Goal: Navigation & Orientation: Find specific page/section

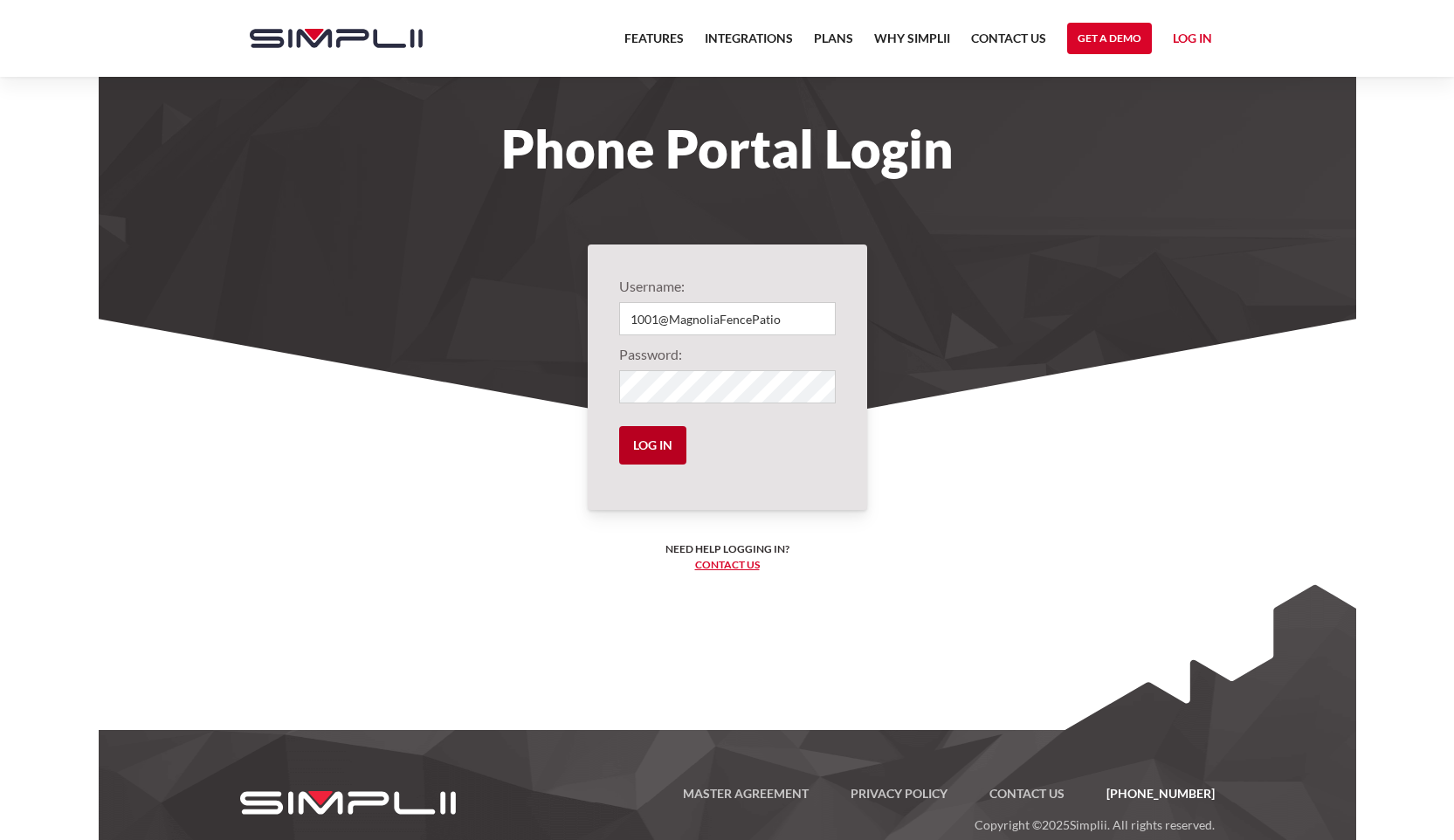
click at [656, 447] on input "Log in" at bounding box center [653, 446] width 67 height 39
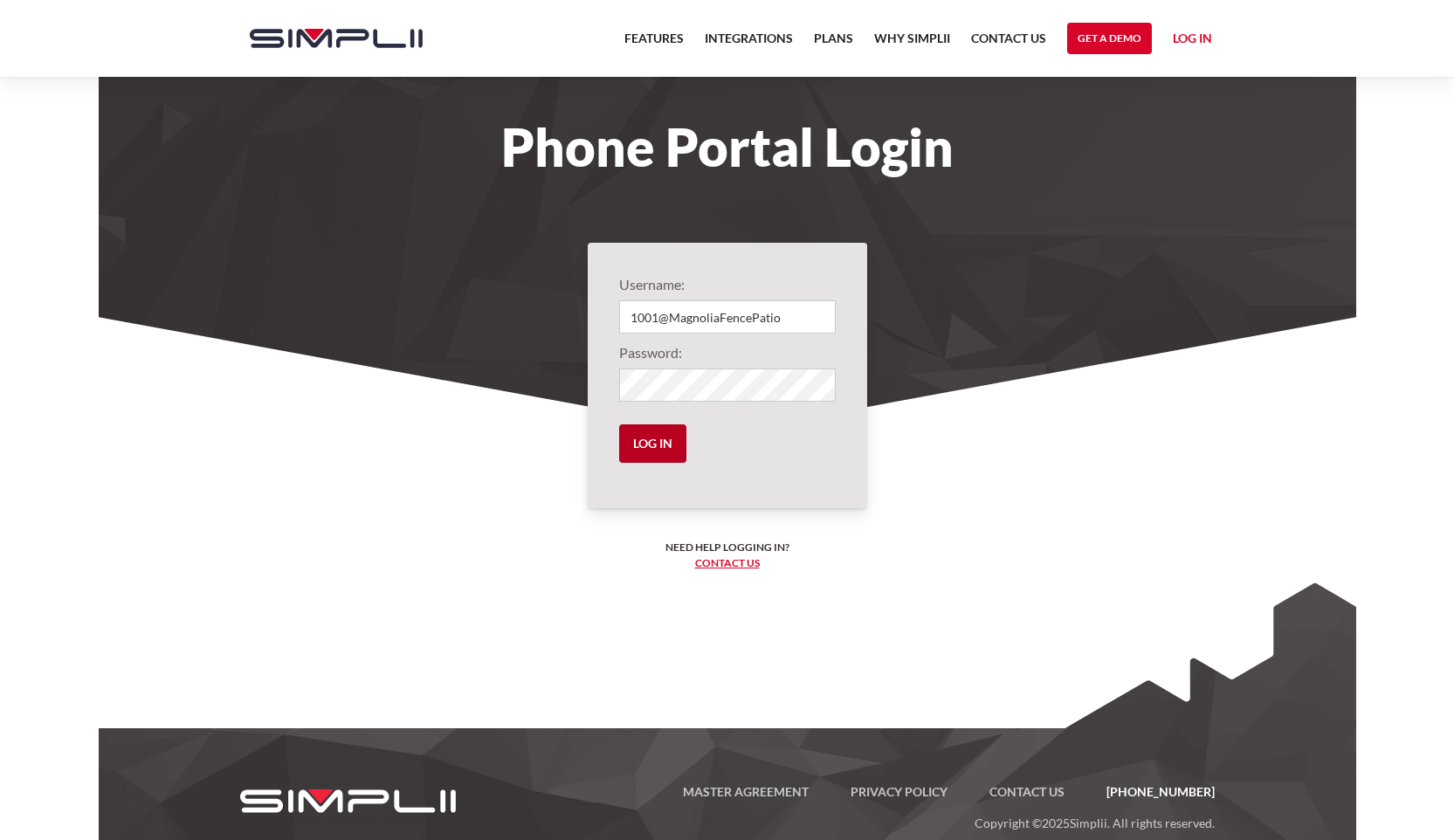
click at [648, 445] on input "Log in" at bounding box center [653, 444] width 67 height 39
click at [787, 312] on input "1001@MagnoliaFencePatio" at bounding box center [728, 317] width 217 height 33
type input "1002@MagnoliaFencePatio"
click at [659, 439] on input "Log in" at bounding box center [653, 444] width 67 height 39
click at [1187, 33] on link "Log in" at bounding box center [1192, 40] width 40 height 27
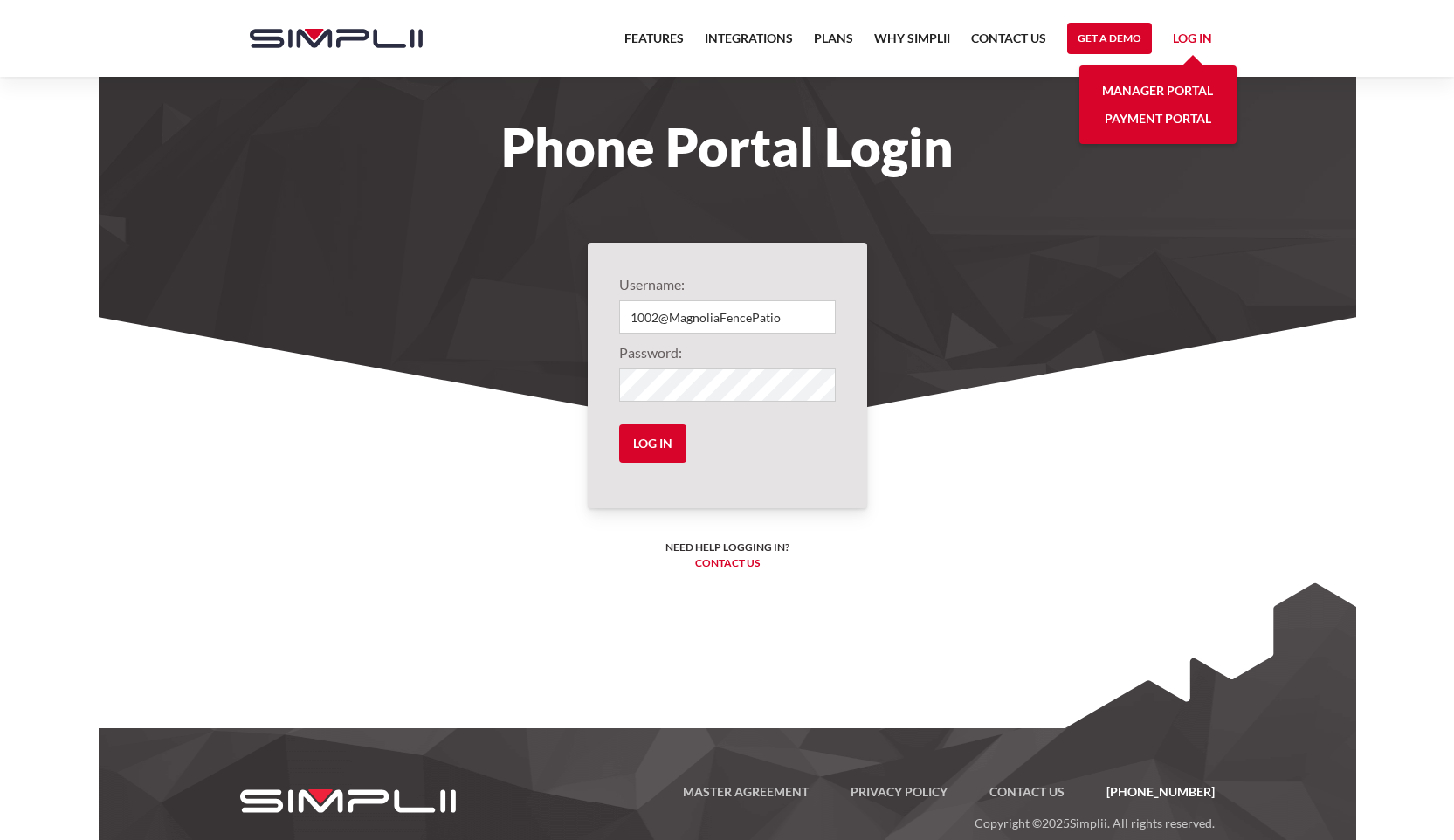
click at [1155, 87] on link "Manager Portal" at bounding box center [1157, 91] width 111 height 28
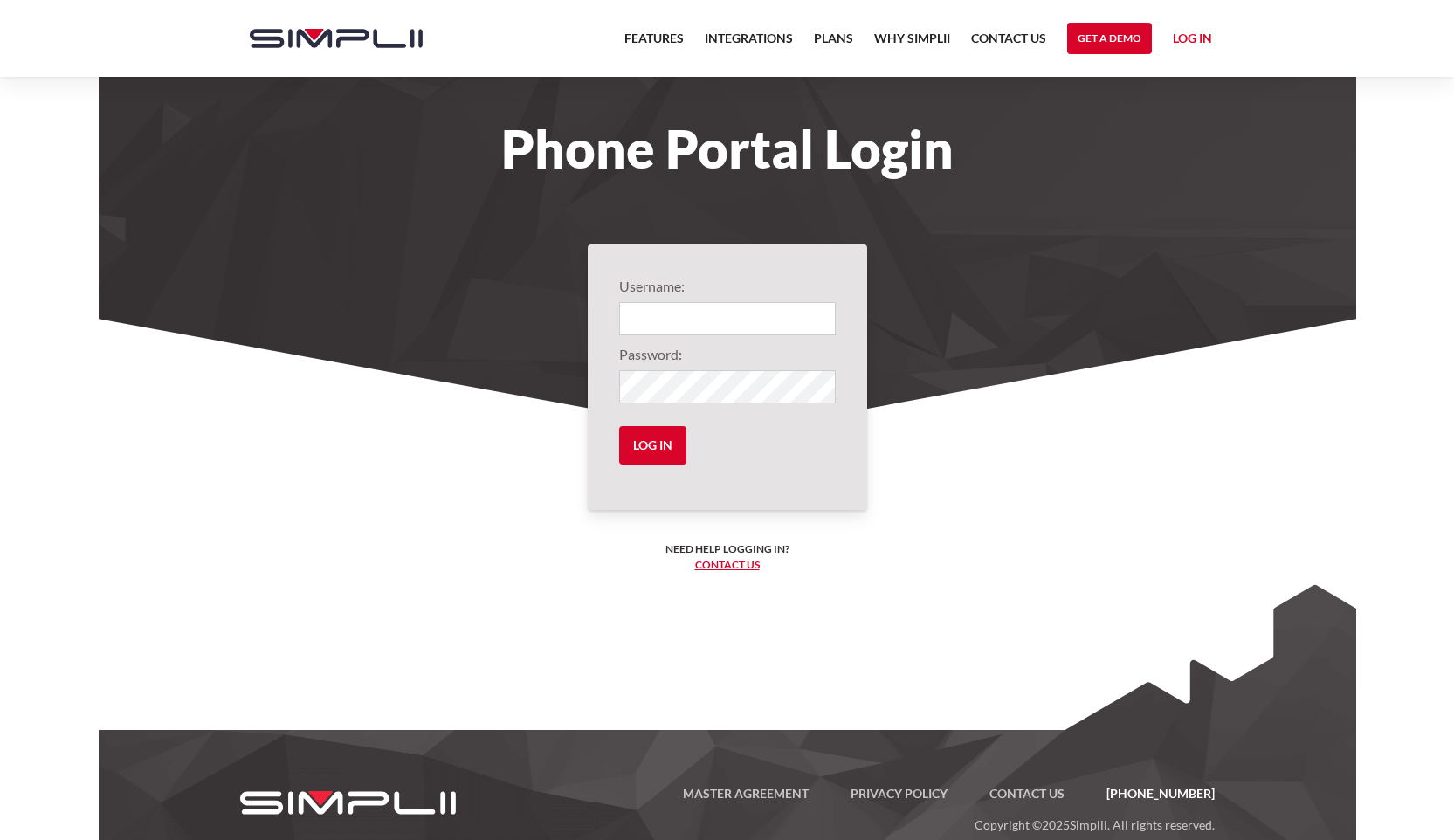
click at [672, 310] on input "Login" at bounding box center [728, 319] width 217 height 33
type input "1002@MagnoliaFencePatio"
click at [661, 449] on input "Log in" at bounding box center [653, 446] width 67 height 39
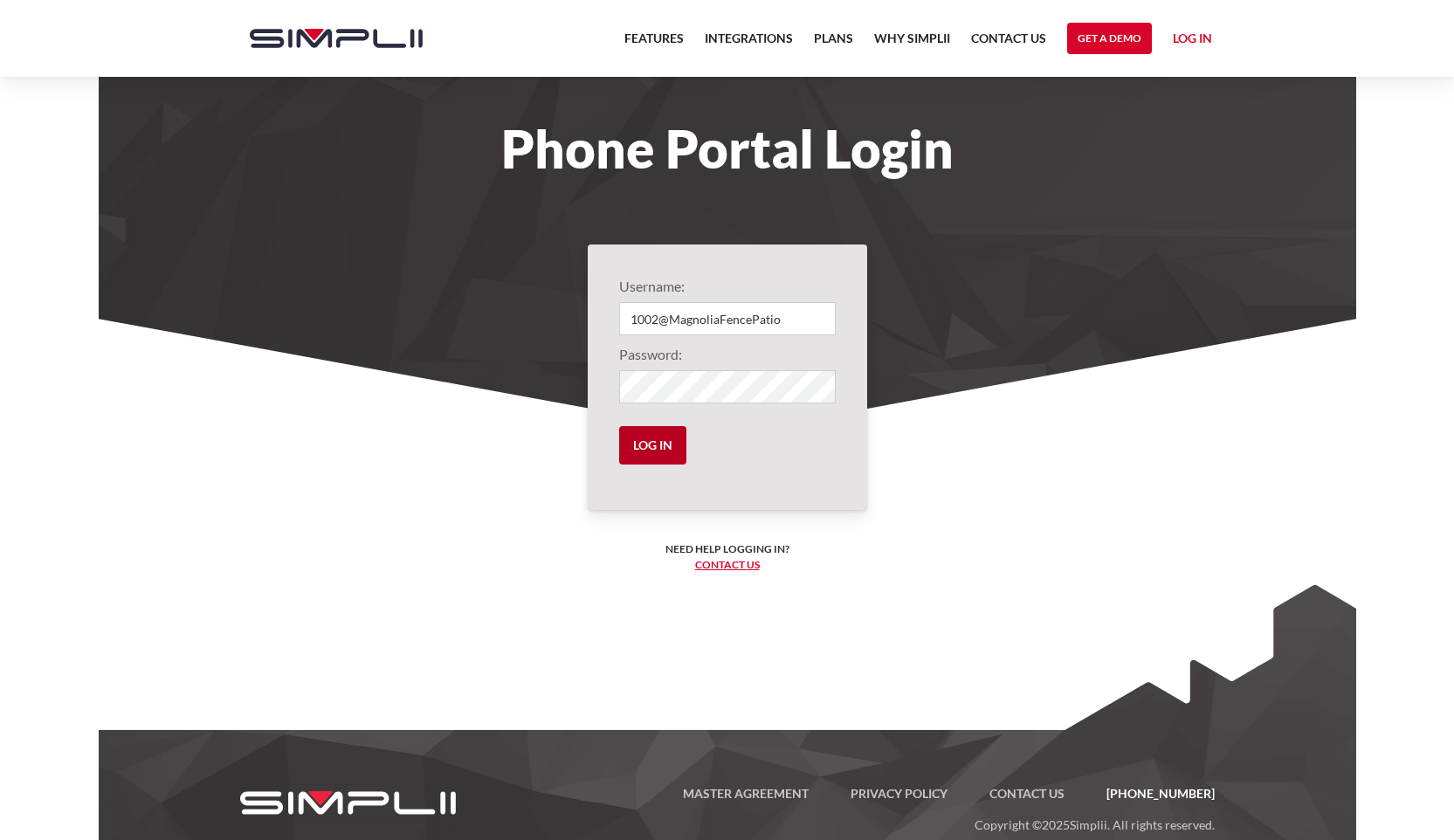
click at [661, 449] on input "Log in" at bounding box center [653, 446] width 67 height 39
click at [762, 284] on label"] "Username:" at bounding box center [728, 286] width 217 height 21
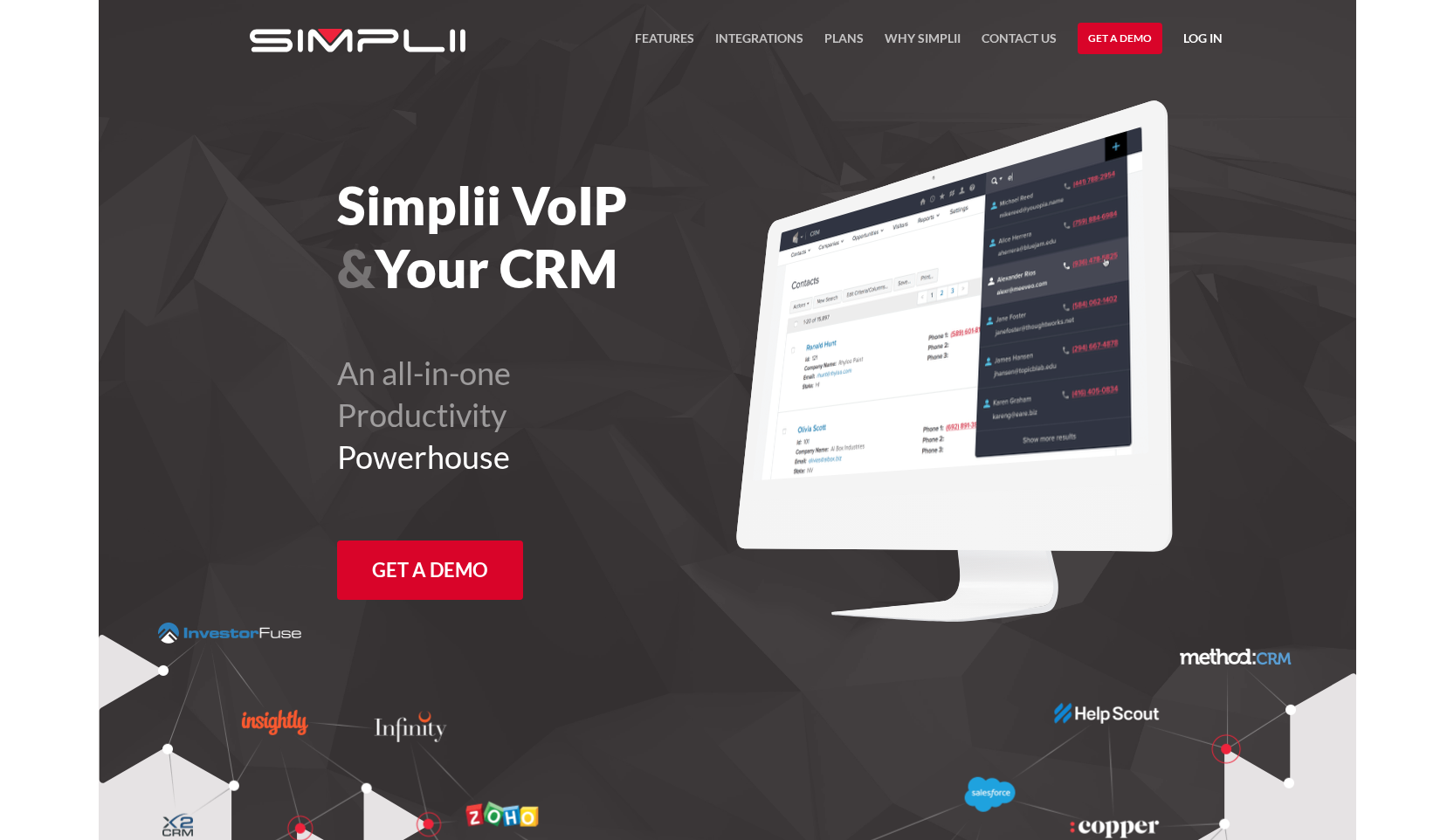
click at [1214, 36] on link "Log in" at bounding box center [1203, 40] width 40 height 27
click at [1164, 120] on link "Payment Portal" at bounding box center [1158, 119] width 107 height 28
click at [1213, 35] on link "Log in" at bounding box center [1203, 40] width 40 height 27
click at [1164, 88] on link "Manager Portal" at bounding box center [1157, 91] width 111 height 28
